Goal: Task Accomplishment & Management: Manage account settings

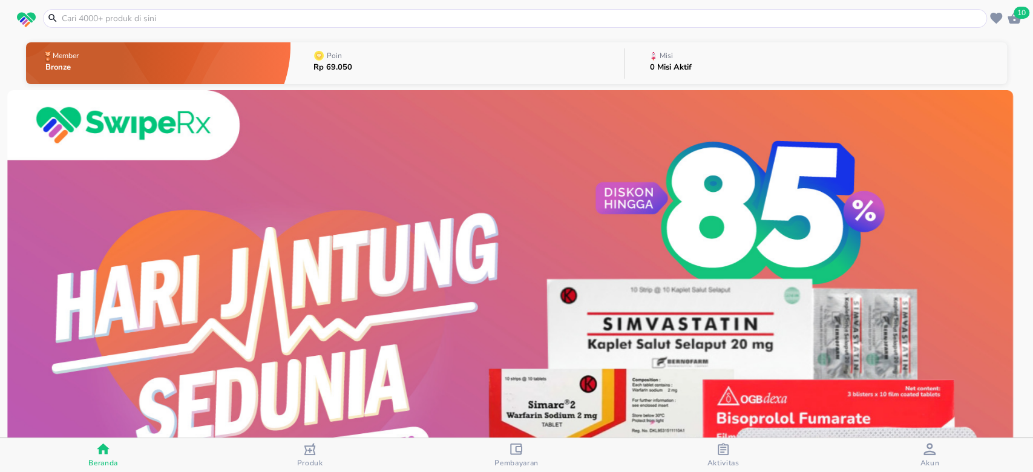
click at [705, 70] on button "Misi 0 Misi Aktif" at bounding box center [816, 63] width 383 height 48
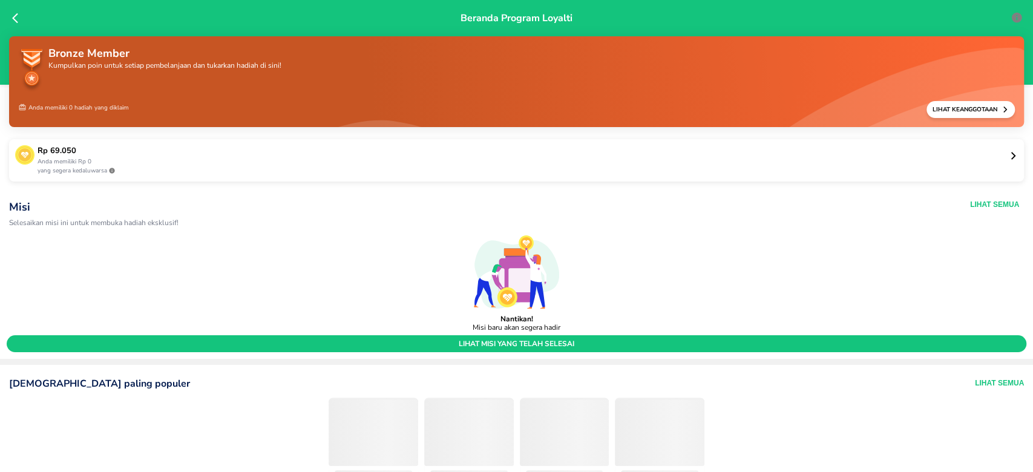
click at [992, 152] on p "Rp 69.050" at bounding box center [524, 151] width 972 height 12
